Goal: Transaction & Acquisition: Purchase product/service

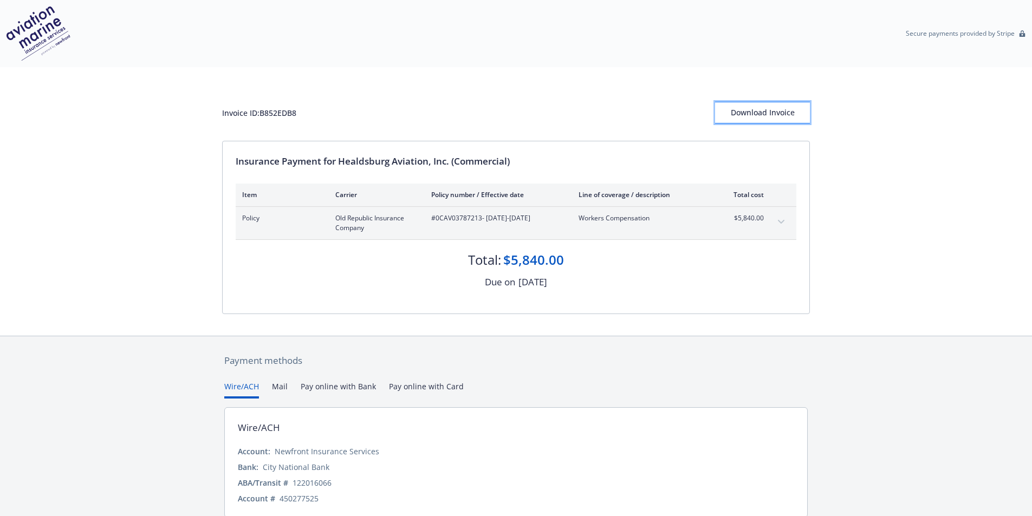
click at [749, 111] on div "Download Invoice" at bounding box center [762, 112] width 95 height 21
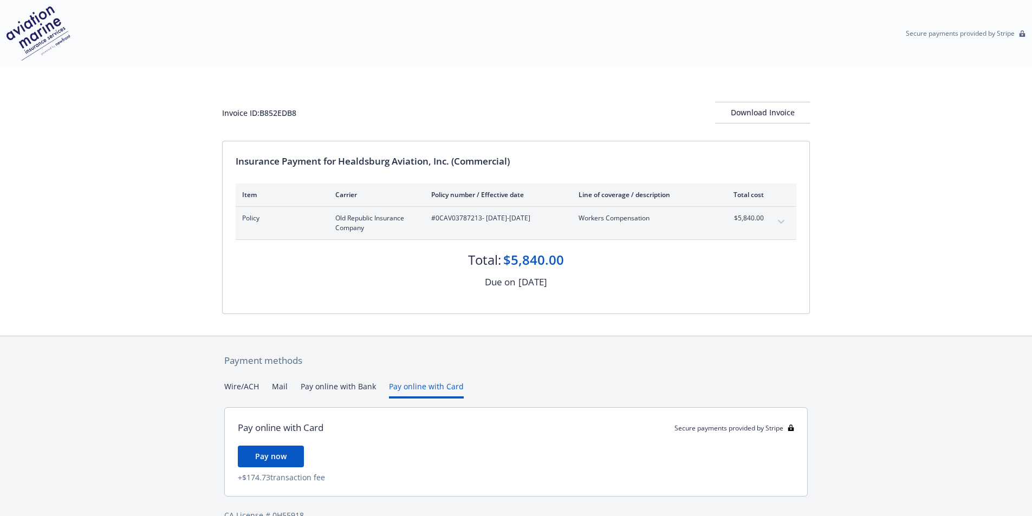
click at [441, 388] on button "Pay online with Card" at bounding box center [426, 390] width 75 height 18
click at [734, 117] on div "Download Invoice" at bounding box center [762, 112] width 95 height 21
